Goal: Task Accomplishment & Management: Complete application form

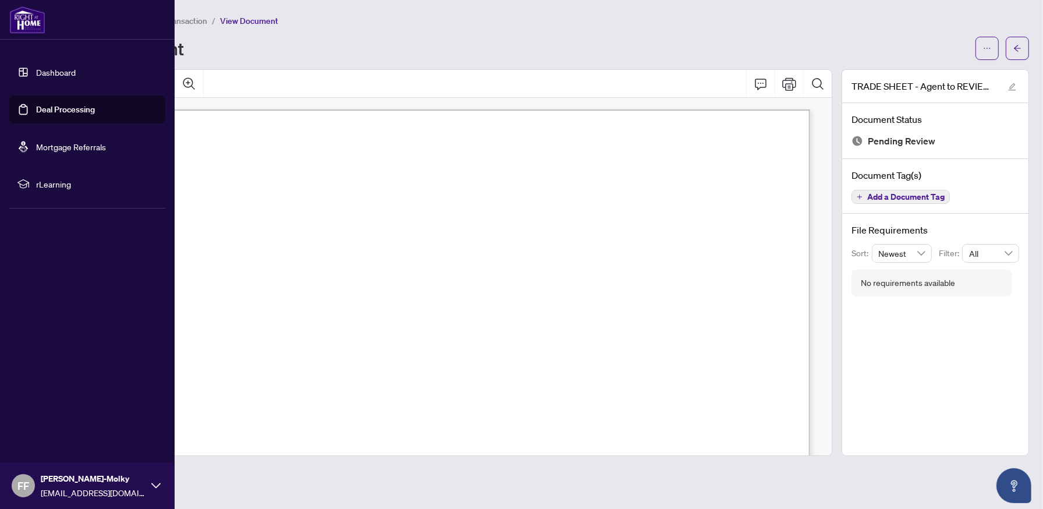
scroll to position [129, 0]
click at [33, 22] on img at bounding box center [27, 20] width 36 height 28
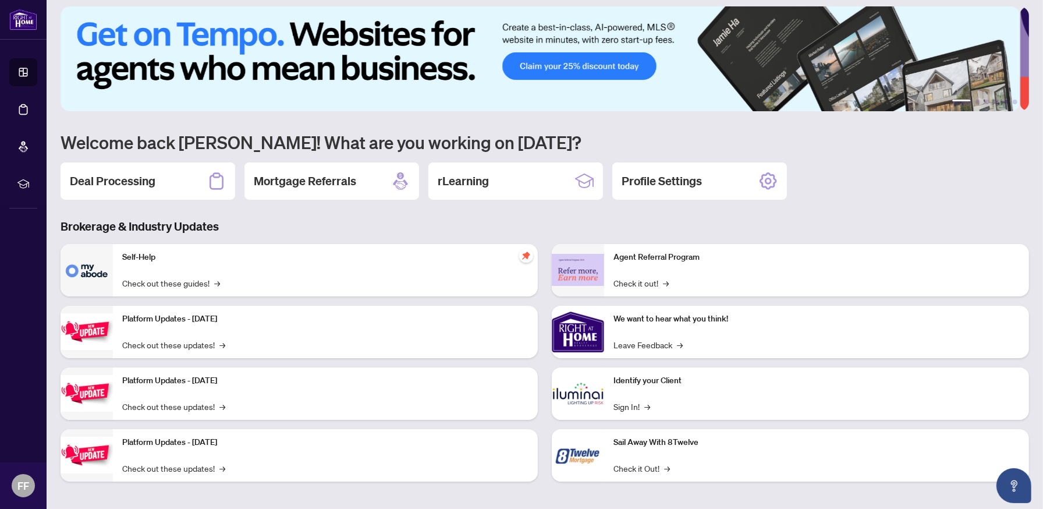
scroll to position [10, 0]
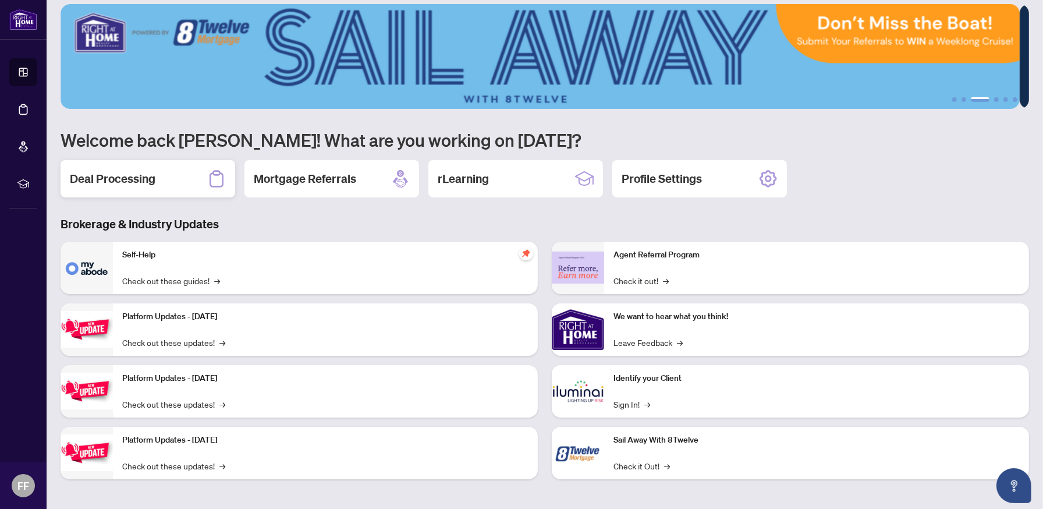
click at [133, 178] on h2 "Deal Processing" at bounding box center [113, 179] width 86 height 16
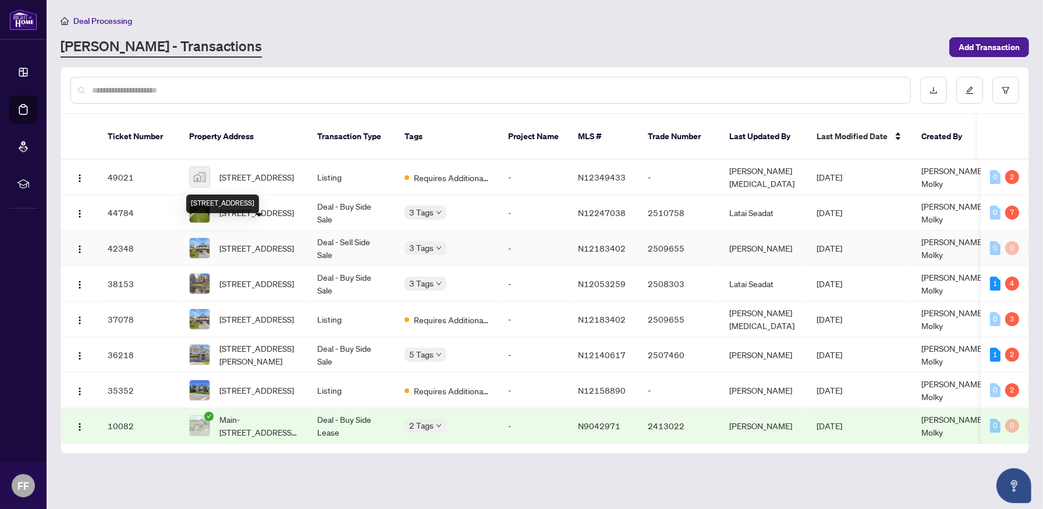
click at [274, 242] on span "[STREET_ADDRESS]" at bounding box center [256, 248] width 74 height 13
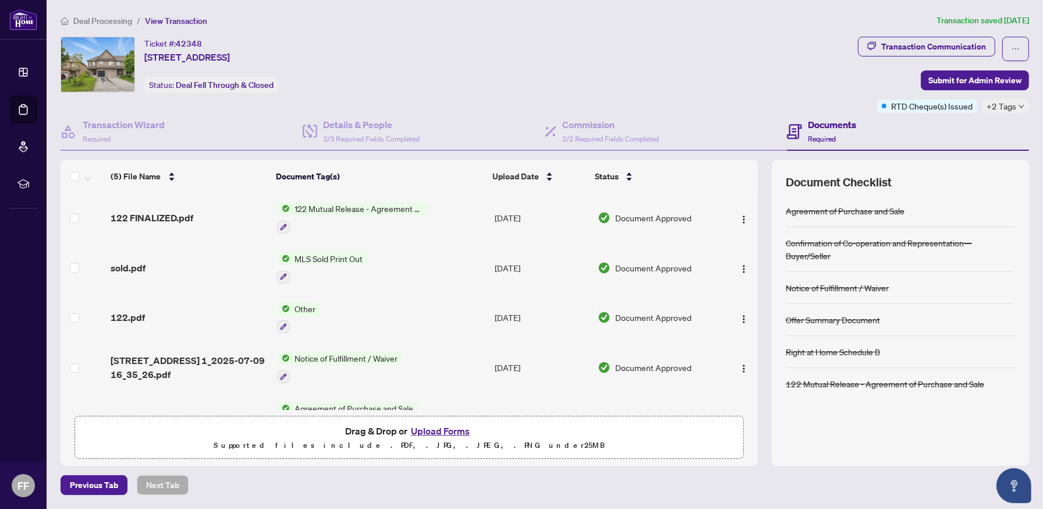
click at [118, 21] on span "Deal Processing" at bounding box center [102, 21] width 59 height 10
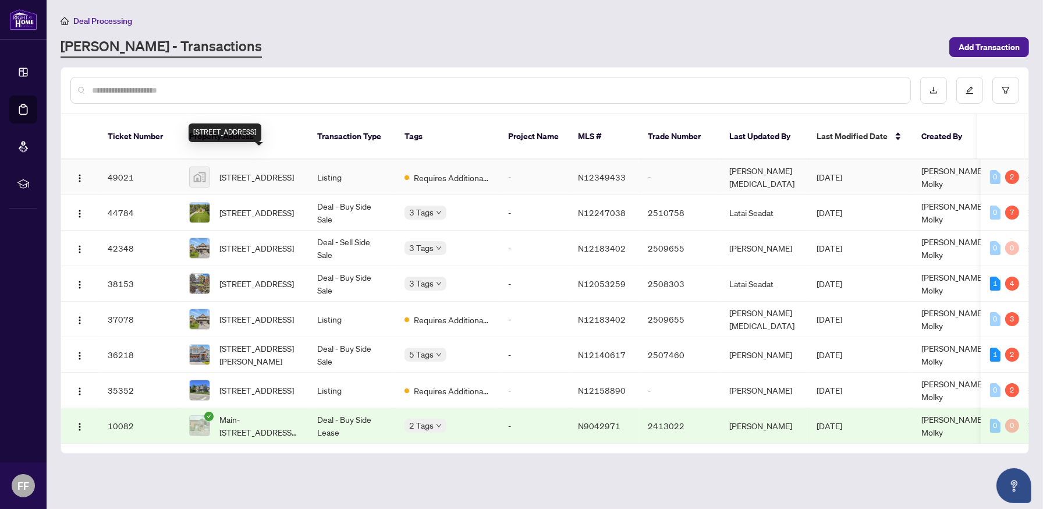
click at [292, 171] on span "[STREET_ADDRESS]" at bounding box center [256, 177] width 74 height 13
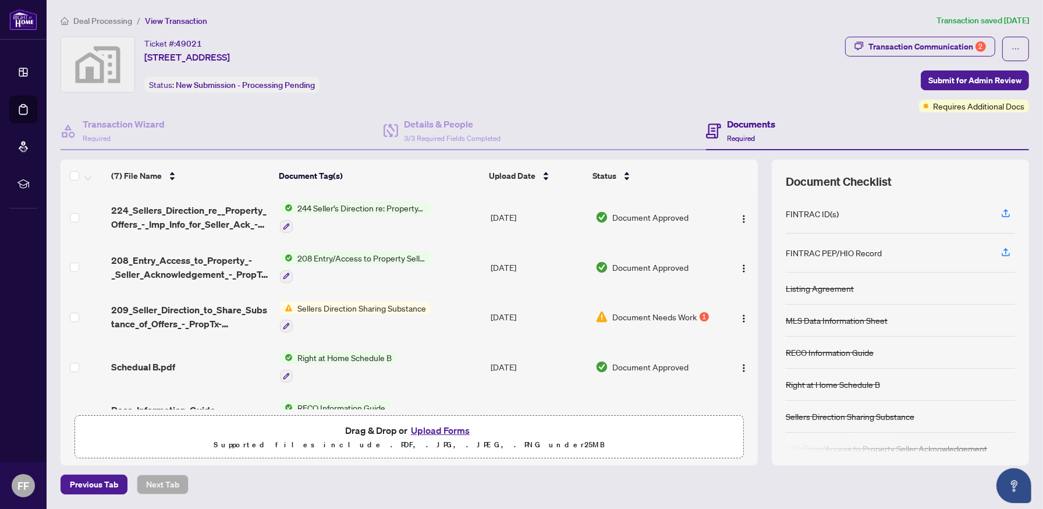
click at [107, 25] on li "Deal Processing" at bounding box center [97, 20] width 72 height 13
click at [107, 20] on span "Deal Processing" at bounding box center [102, 21] width 59 height 10
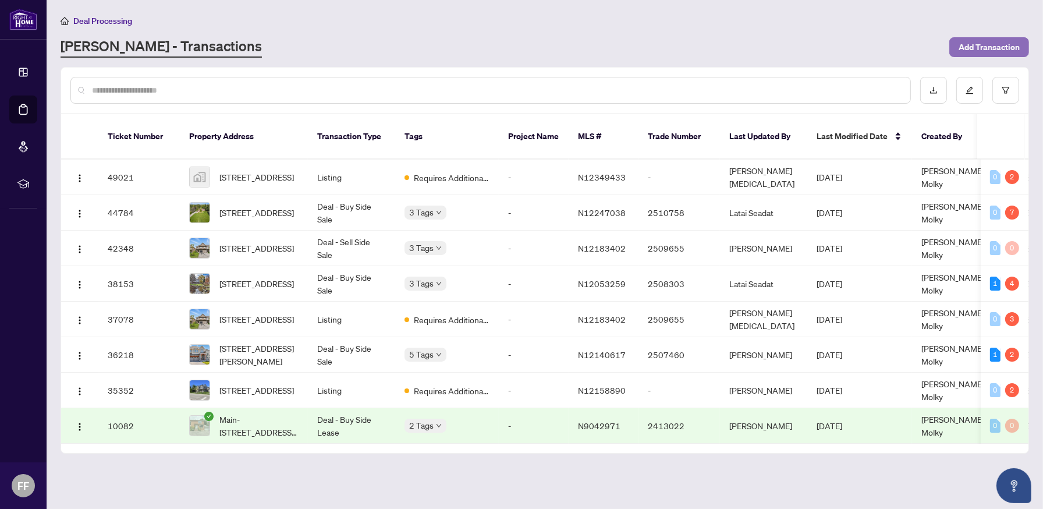
click at [982, 47] on span "Add Transaction" at bounding box center [989, 47] width 61 height 19
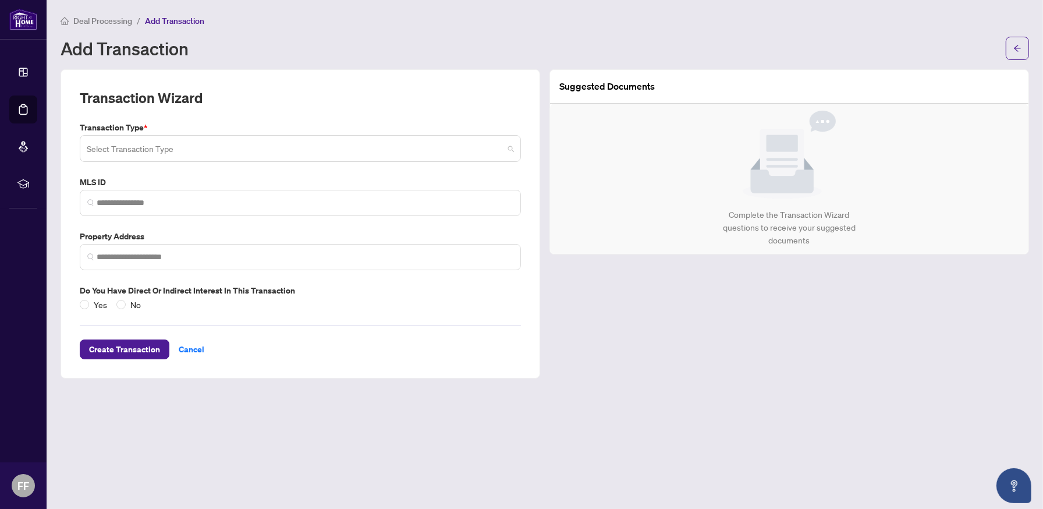
click at [236, 150] on input "search" at bounding box center [295, 150] width 417 height 26
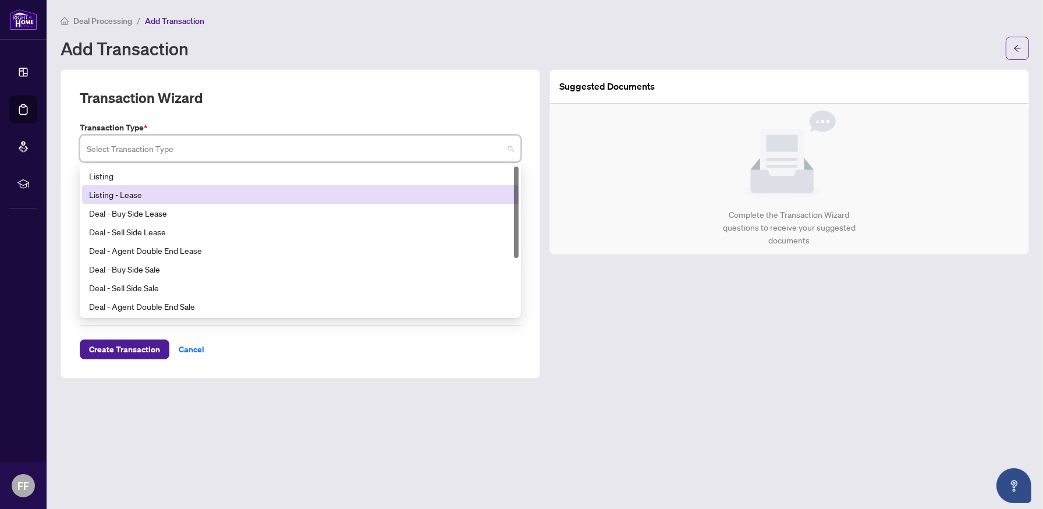
click at [141, 194] on div "Listing - Lease" at bounding box center [300, 194] width 423 height 13
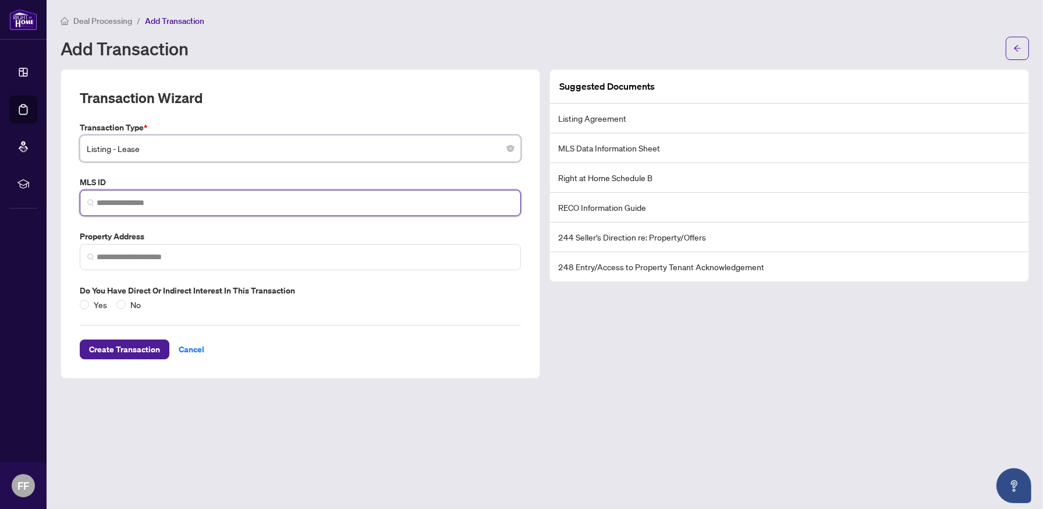
click at [166, 200] on input "search" at bounding box center [305, 203] width 417 height 12
paste input "*********"
type input "*********"
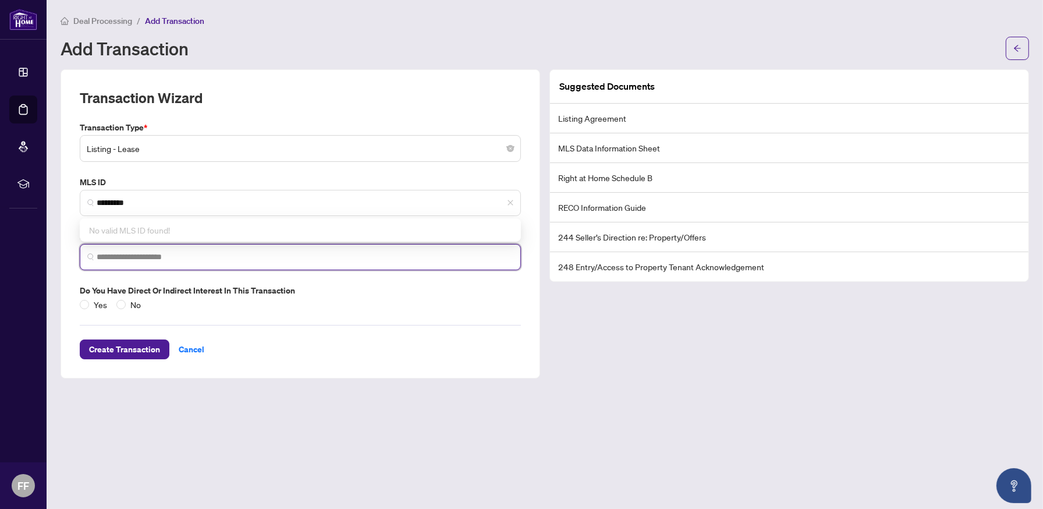
click at [276, 254] on input "search" at bounding box center [305, 257] width 417 height 12
click at [282, 256] on input "search" at bounding box center [305, 257] width 417 height 12
click at [124, 251] on input "search" at bounding box center [305, 257] width 417 height 12
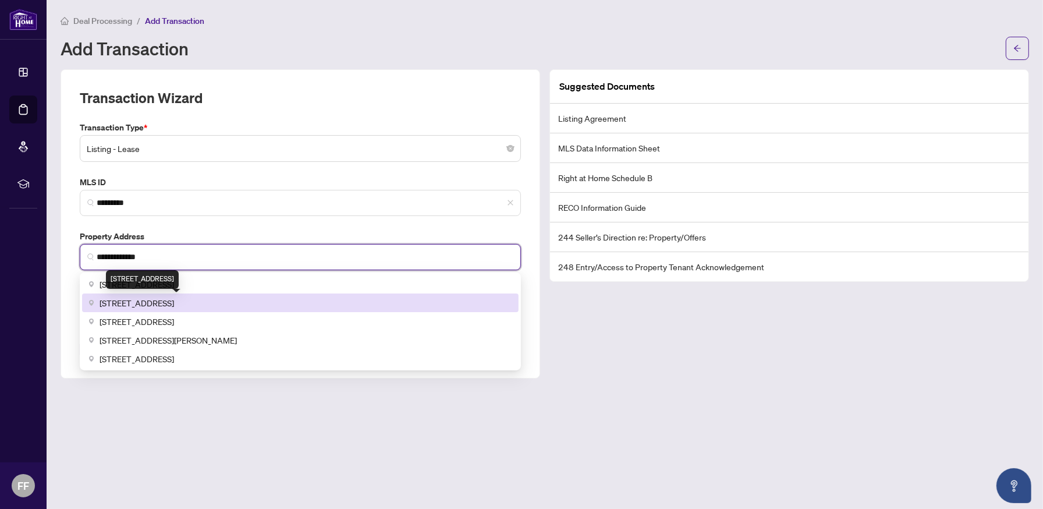
click at [174, 301] on span "[STREET_ADDRESS]" at bounding box center [137, 302] width 74 height 13
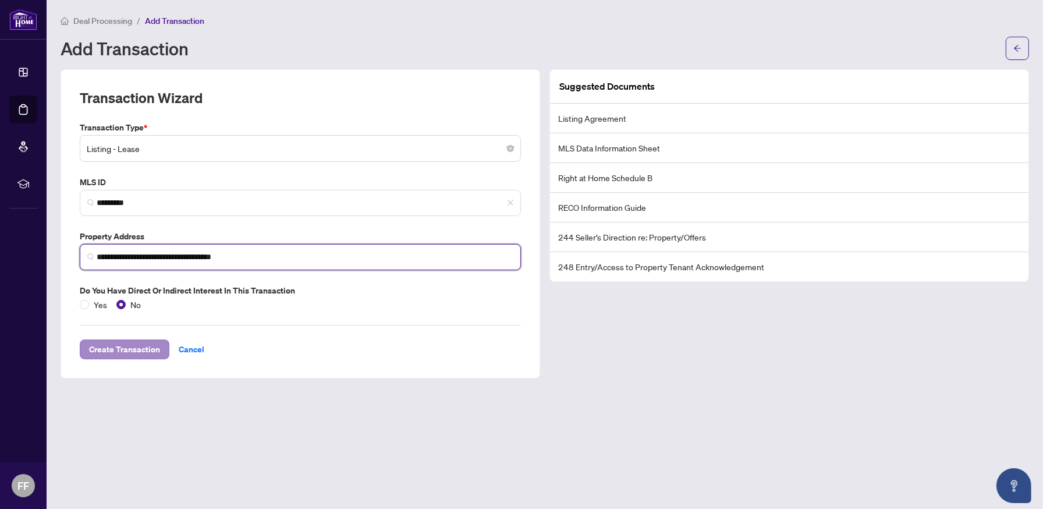
type input "**********"
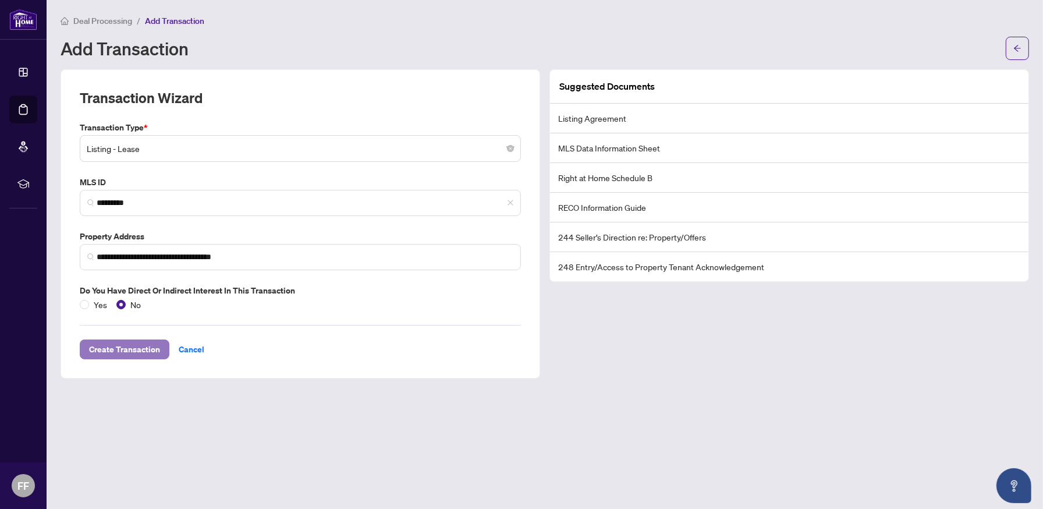
click at [126, 353] on span "Create Transaction" at bounding box center [124, 349] width 71 height 19
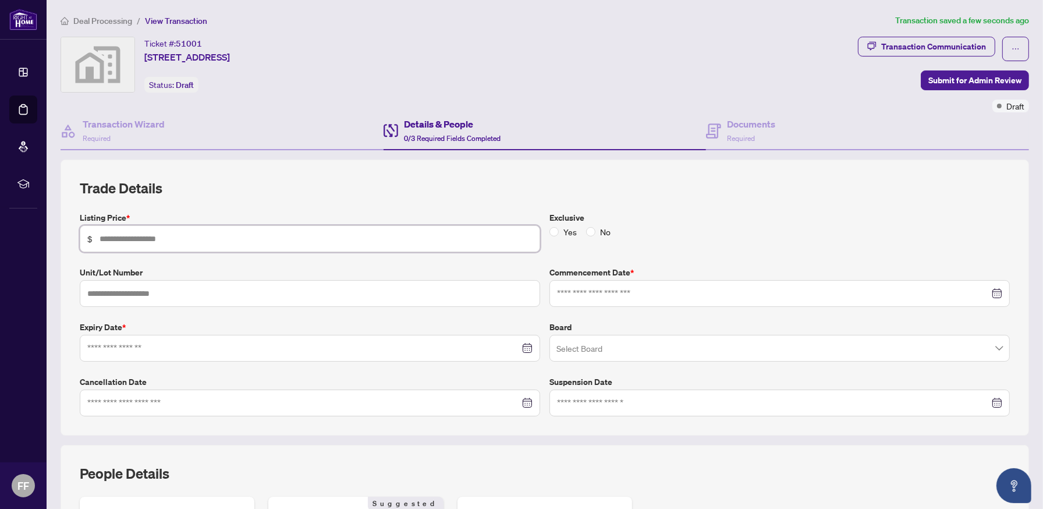
click at [189, 235] on input "text" at bounding box center [316, 238] width 433 height 13
type input "*****"
click at [586, 235] on label "No" at bounding box center [600, 231] width 29 height 13
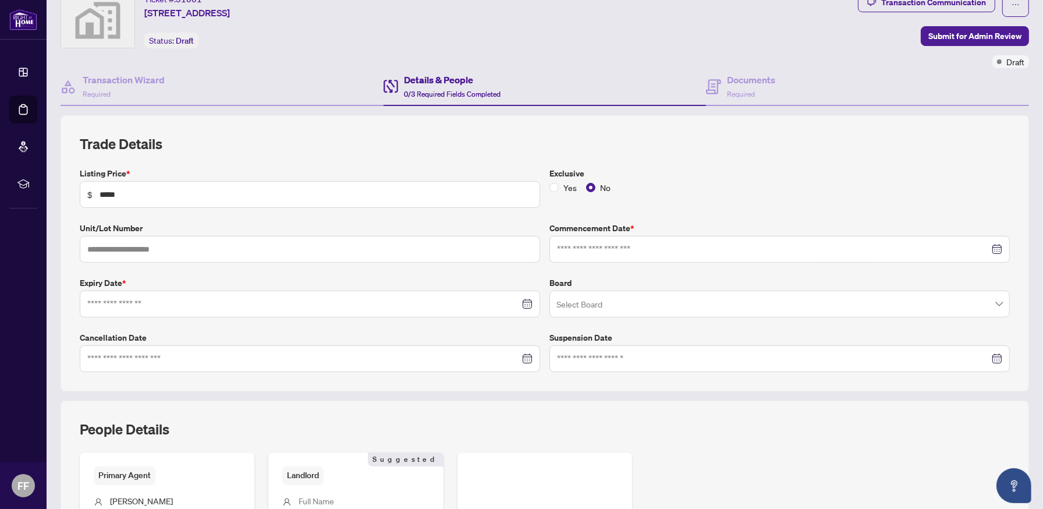
scroll to position [65, 0]
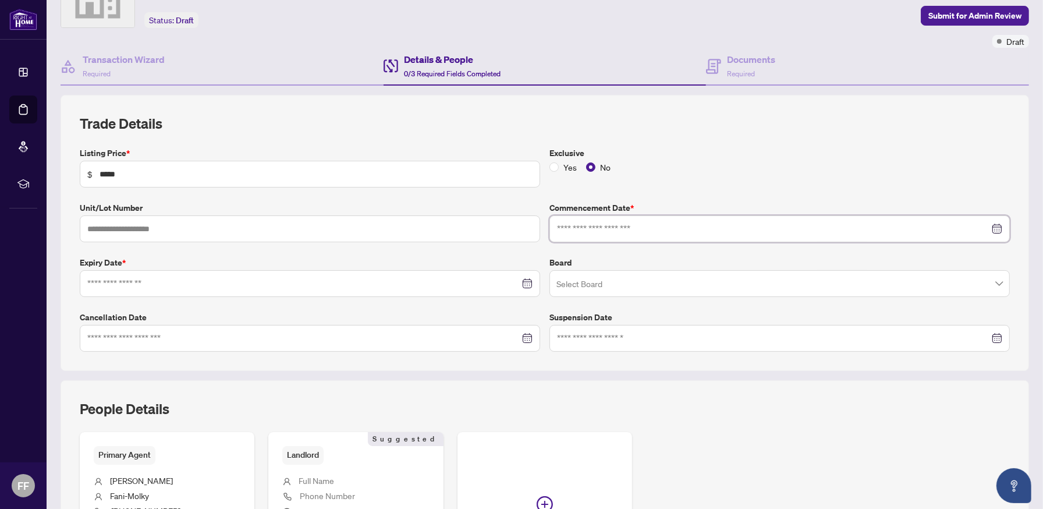
click at [574, 225] on input at bounding box center [773, 228] width 432 height 13
type input "**********"
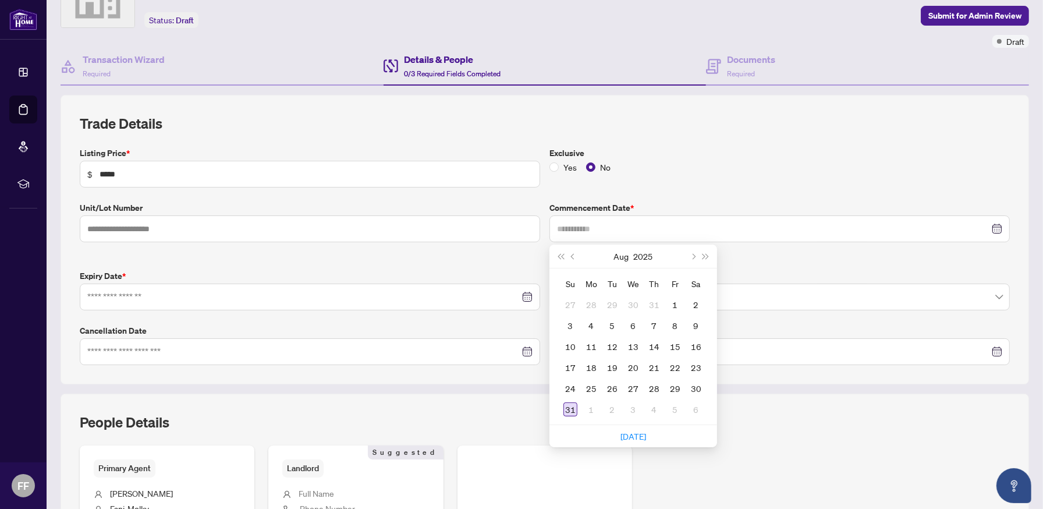
click at [563, 402] on div "31" at bounding box center [570, 409] width 14 height 14
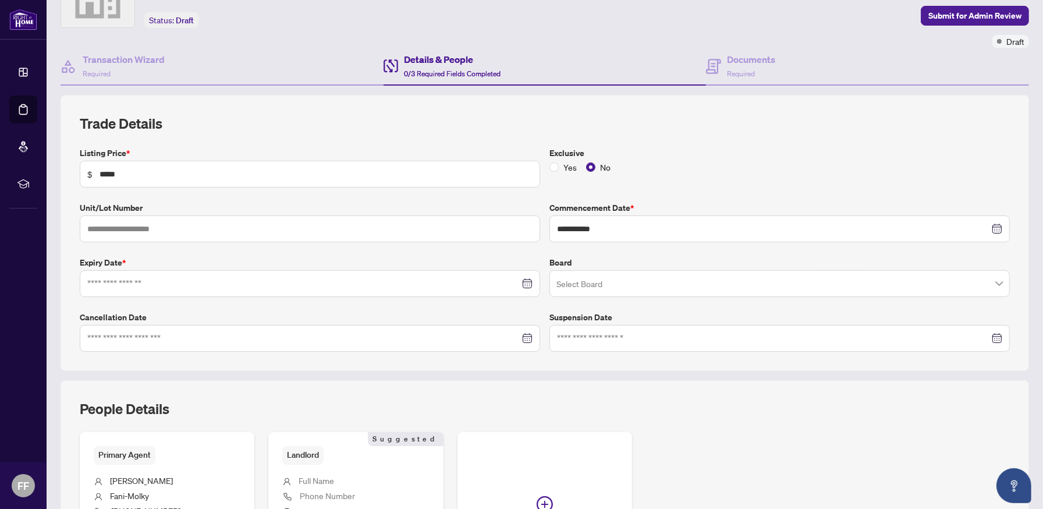
click at [518, 278] on div at bounding box center [309, 283] width 445 height 13
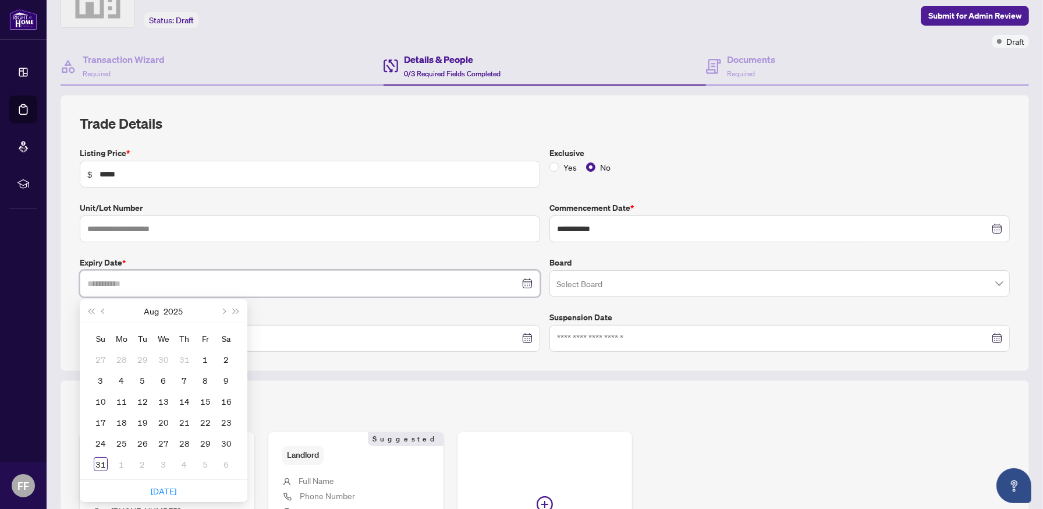
type input "**********"
click at [222, 309] on span "Next month (PageDown)" at bounding box center [223, 311] width 6 height 6
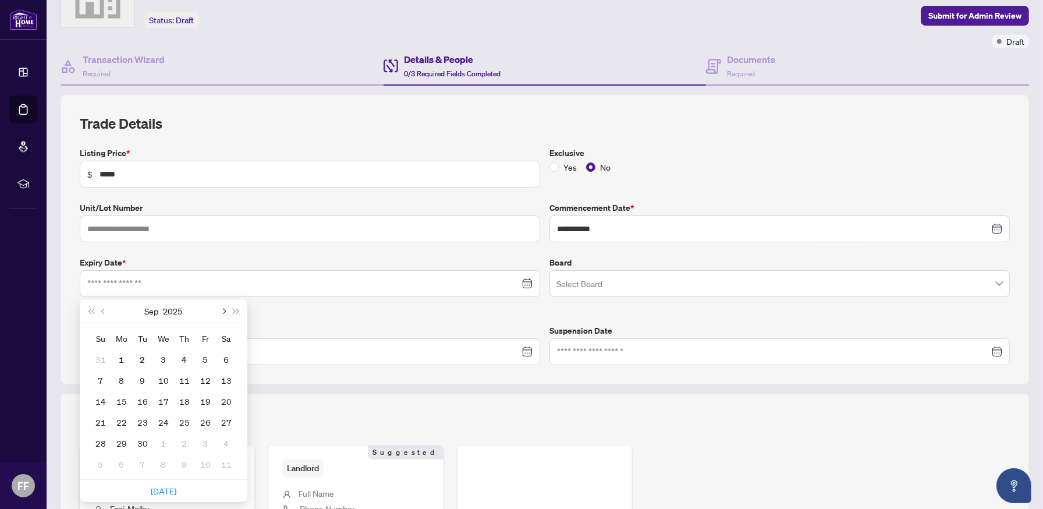
click at [222, 309] on span "Next month (PageDown)" at bounding box center [223, 311] width 6 height 6
click at [221, 309] on span "Next month (PageDown)" at bounding box center [223, 311] width 6 height 6
click at [220, 308] on span "Next month (PageDown)" at bounding box center [223, 311] width 6 height 6
type input "**********"
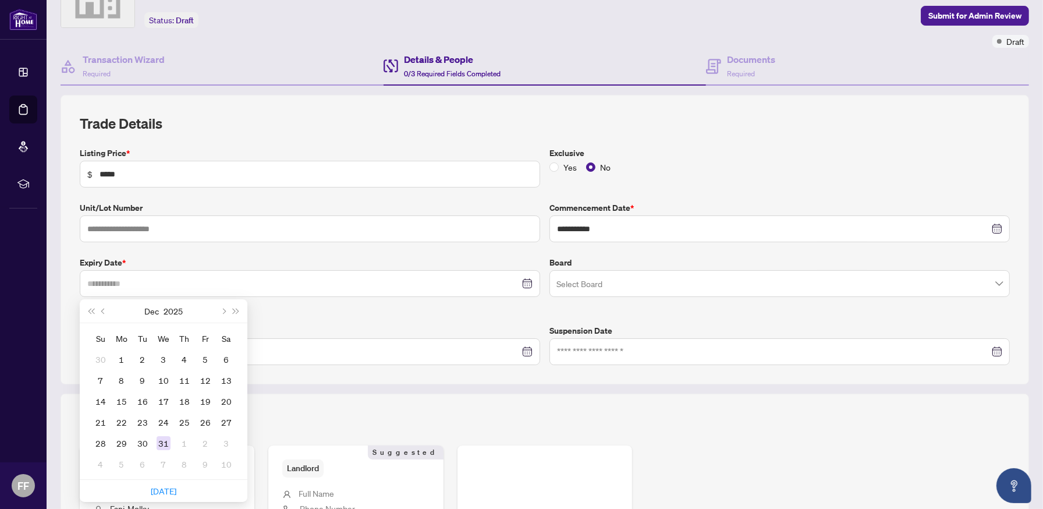
click at [160, 436] on div "31" at bounding box center [164, 443] width 14 height 14
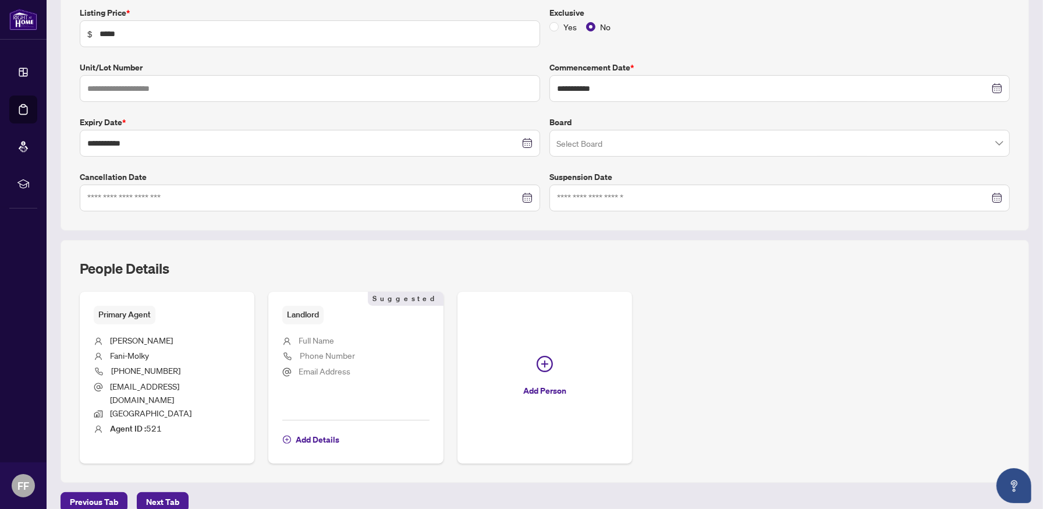
scroll to position [210, 0]
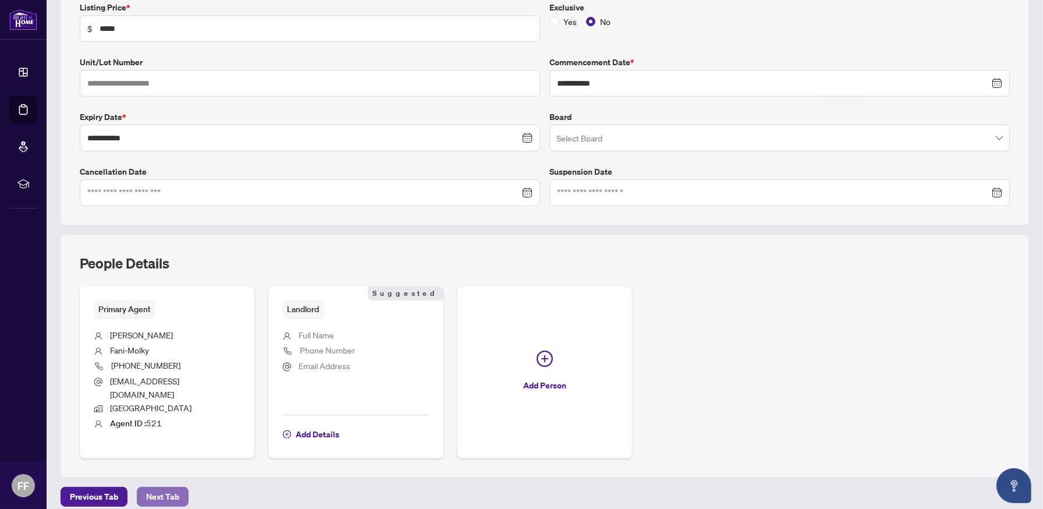
click at [171, 487] on span "Next Tab" at bounding box center [162, 496] width 33 height 19
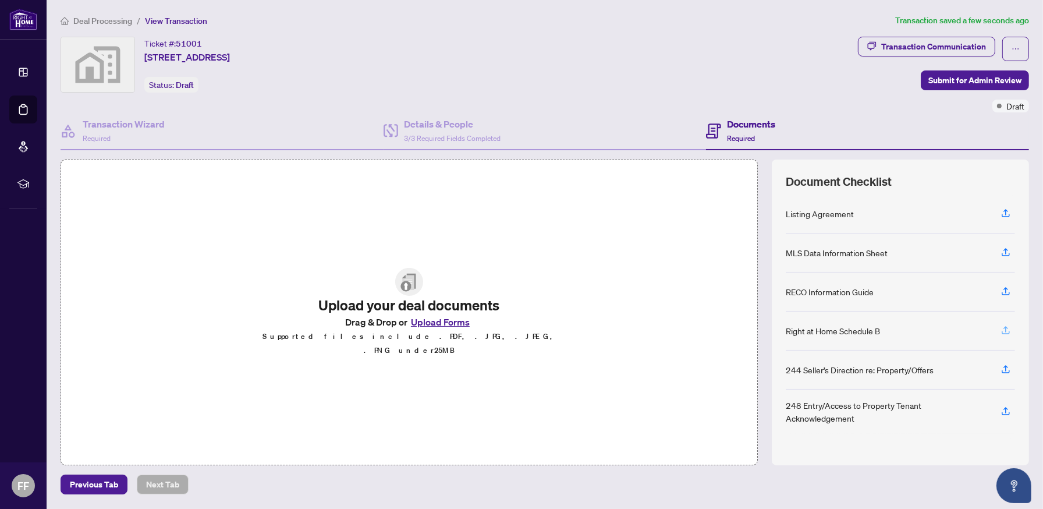
click at [1005, 330] on icon "button" at bounding box center [1005, 330] width 10 height 10
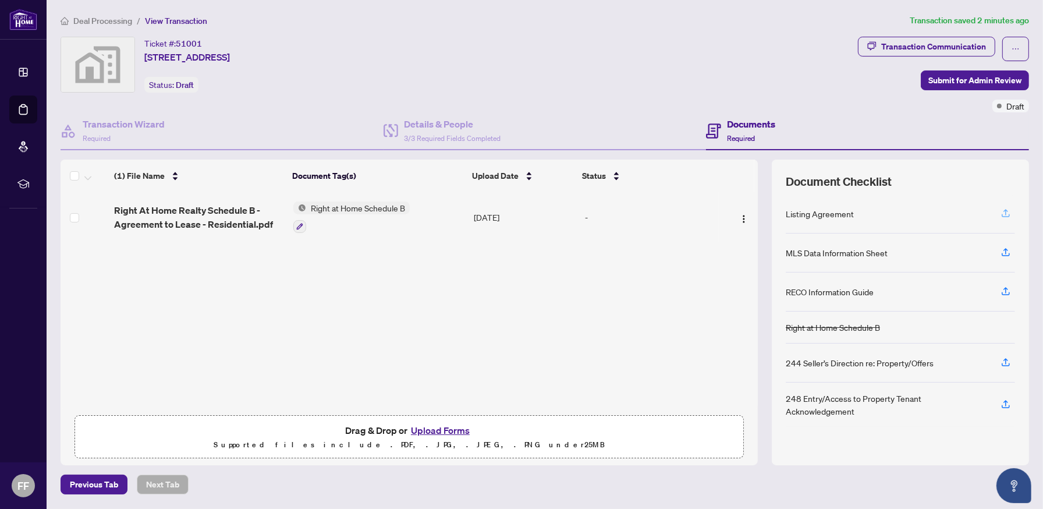
click at [1013, 210] on button "button" at bounding box center [1005, 214] width 19 height 20
click at [1000, 208] on icon "button" at bounding box center [1005, 213] width 10 height 10
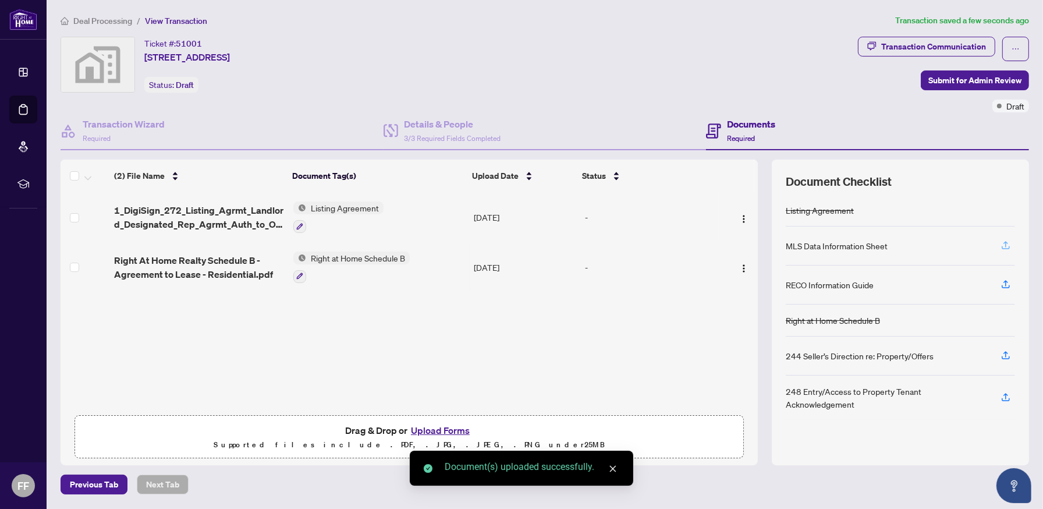
click at [1004, 241] on icon "button" at bounding box center [1005, 244] width 5 height 6
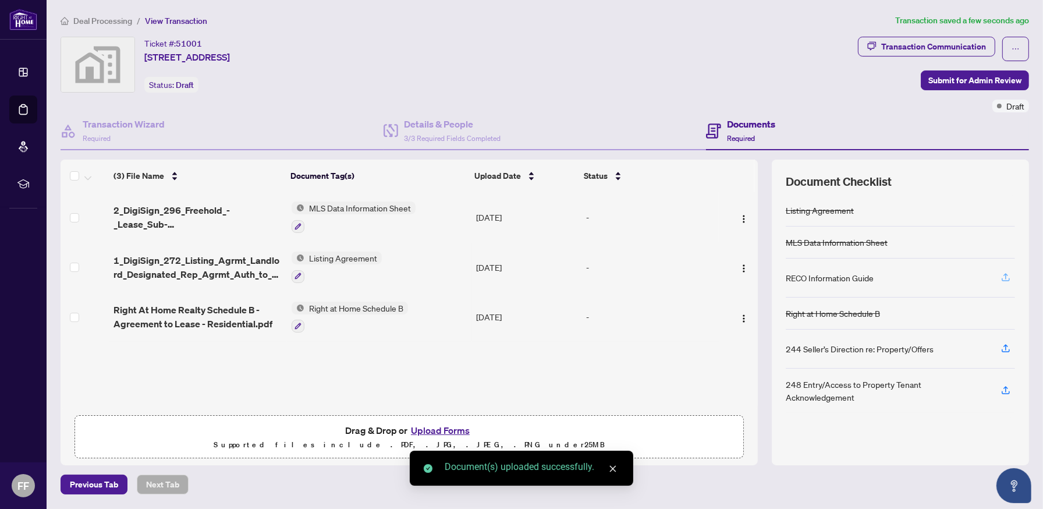
click at [1005, 275] on icon "button" at bounding box center [1005, 276] width 5 height 6
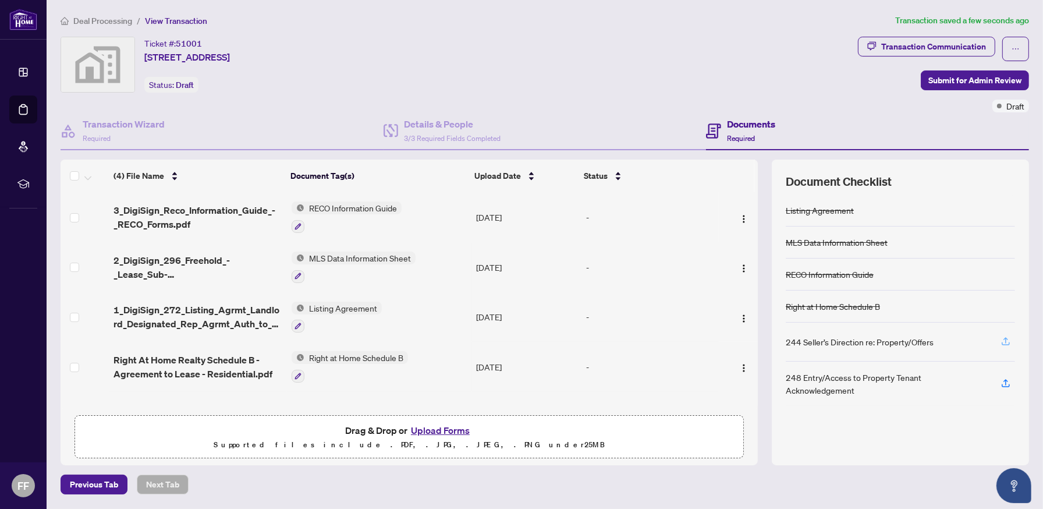
click at [1003, 340] on icon "button" at bounding box center [1005, 341] width 10 height 10
click at [1013, 380] on button "button" at bounding box center [1005, 384] width 19 height 20
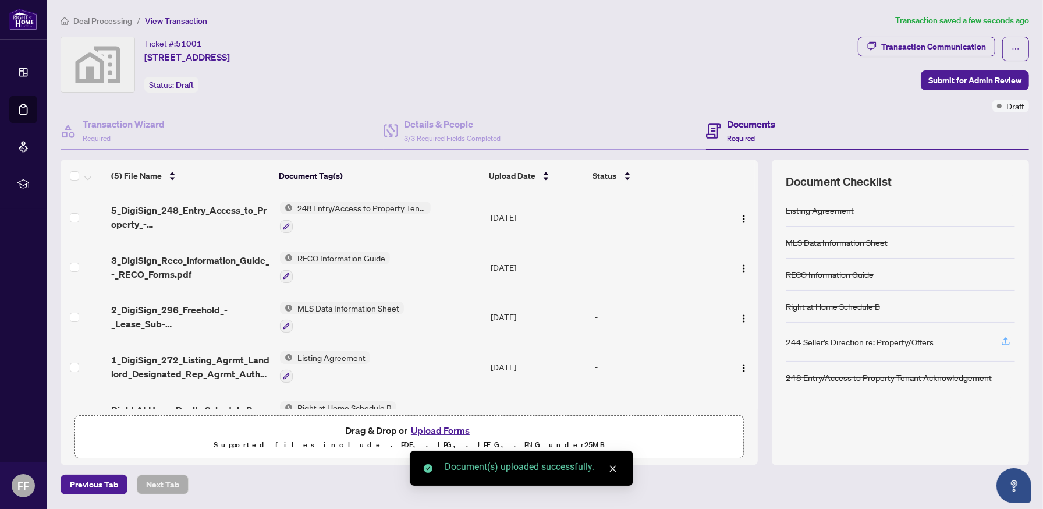
click at [1007, 336] on icon "button" at bounding box center [1005, 341] width 10 height 10
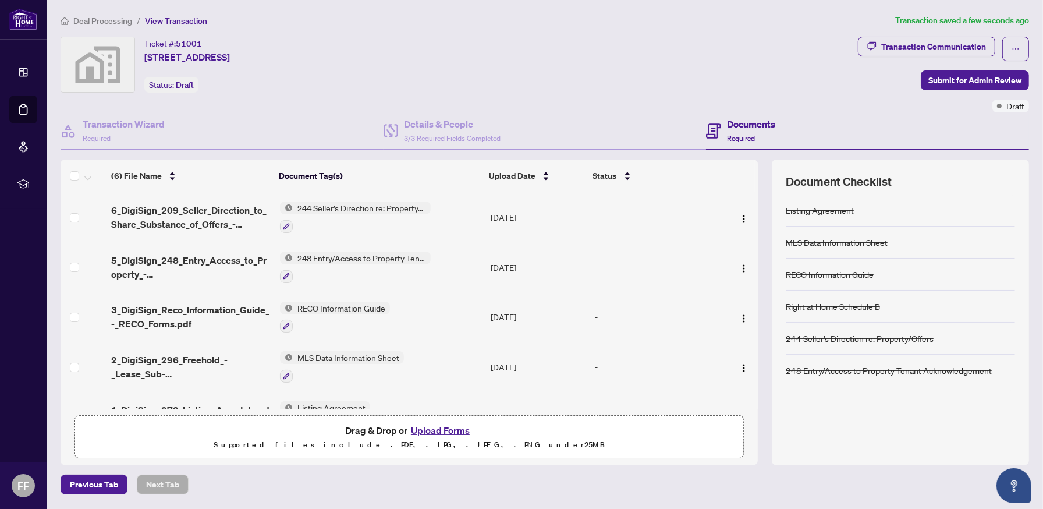
scroll to position [80, 0]
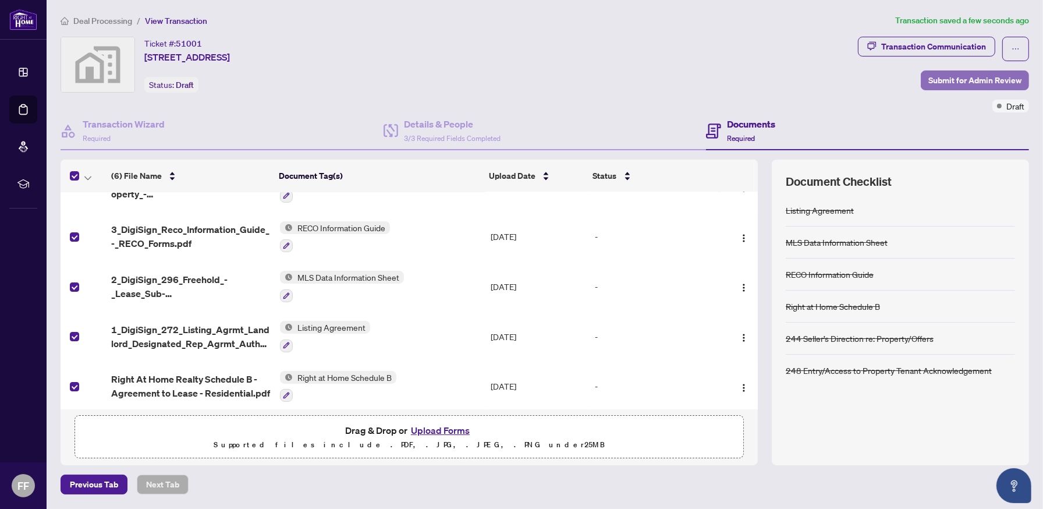
click at [973, 74] on span "Submit for Admin Review" at bounding box center [974, 80] width 93 height 19
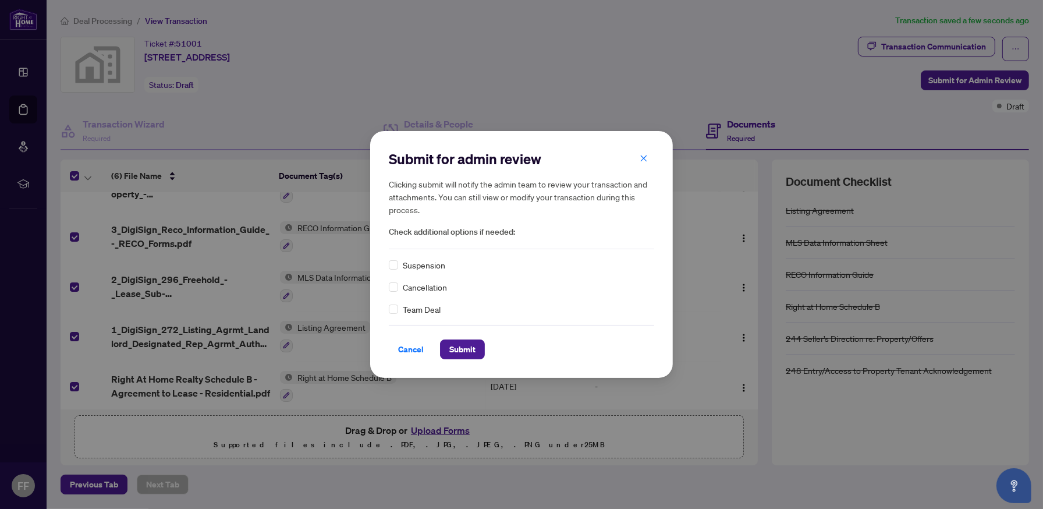
click at [398, 307] on div "Team Deal" at bounding box center [521, 309] width 265 height 13
drag, startPoint x: 473, startPoint y: 347, endPoint x: 476, endPoint y: 338, distance: 10.2
click at [473, 351] on span "Submit" at bounding box center [462, 349] width 26 height 19
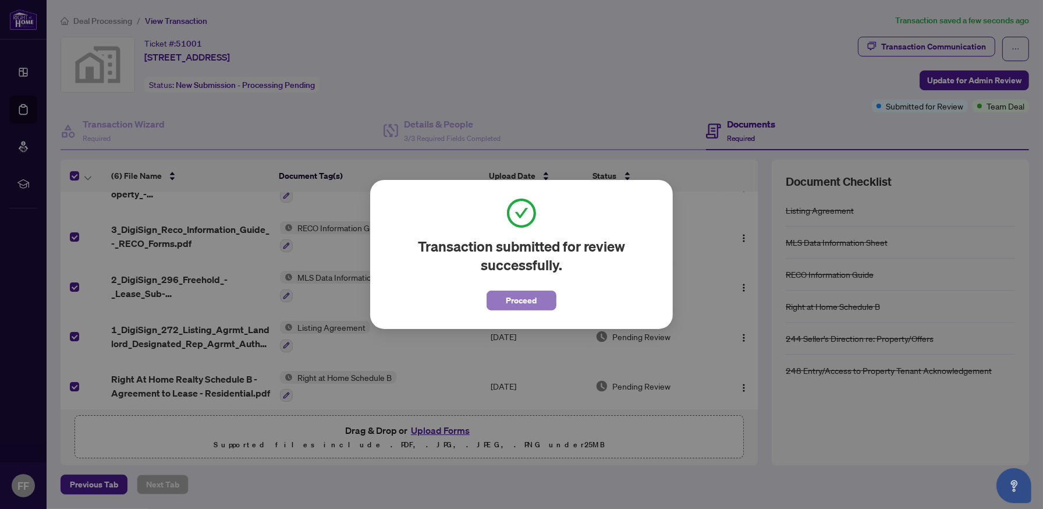
click at [509, 290] on button "Proceed" at bounding box center [522, 300] width 70 height 20
